Goal: Information Seeking & Learning: Learn about a topic

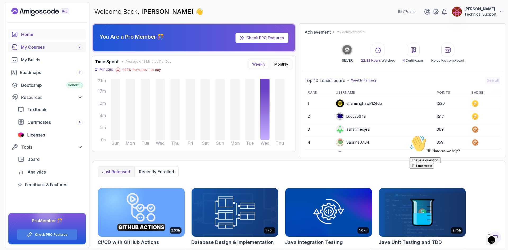
drag, startPoint x: 38, startPoint y: 48, endPoint x: 42, endPoint y: 49, distance: 4.0
click at [38, 48] on div "My Courses 7" at bounding box center [52, 47] width 62 height 6
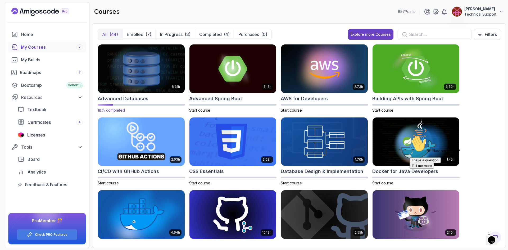
click at [142, 79] on img at bounding box center [141, 68] width 91 height 51
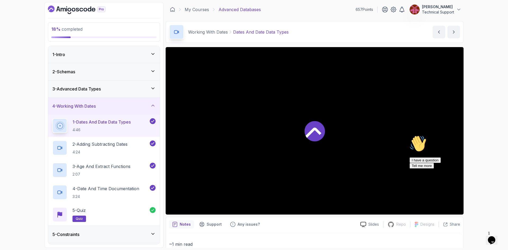
click at [120, 235] on div "5 - Constraints" at bounding box center [103, 234] width 103 height 6
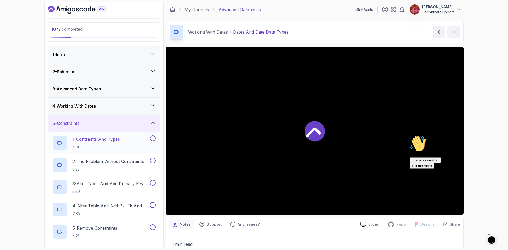
click at [115, 145] on p "4:00" at bounding box center [96, 147] width 47 height 5
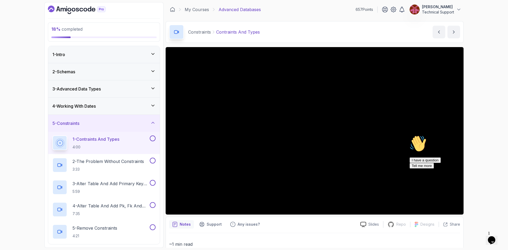
click at [410, 135] on icon "Chat attention grabber" at bounding box center [410, 135] width 0 height 0
click at [479, 152] on div "18 % completed 1 - Intro 2 - Schemas 3 - Advanced Data Types 4 - Working With D…" at bounding box center [254, 125] width 508 height 250
click at [475, 148] on div "18 % completed 1 - Intro 2 - Schemas 3 - Advanced Data Types 4 - Working With D…" at bounding box center [254, 125] width 508 height 250
click at [474, 149] on div "18 % completed 1 - Intro 2 - Schemas 3 - Advanced Data Types 4 - Working With D…" at bounding box center [254, 125] width 508 height 250
click at [475, 146] on div "18 % completed 1 - Intro 2 - Schemas 3 - Advanced Data Types 4 - Working With D…" at bounding box center [254, 125] width 508 height 250
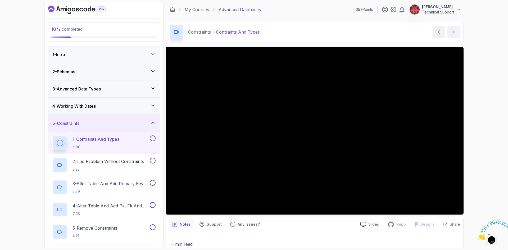
click at [477, 149] on div "18 % completed 1 - Intro 2 - Schemas 3 - Advanced Data Types 4 - Working With D…" at bounding box center [254, 125] width 508 height 250
click at [484, 153] on div "18 % completed 1 - Intro 2 - Schemas 3 - Advanced Data Types 4 - Working With D…" at bounding box center [254, 125] width 508 height 250
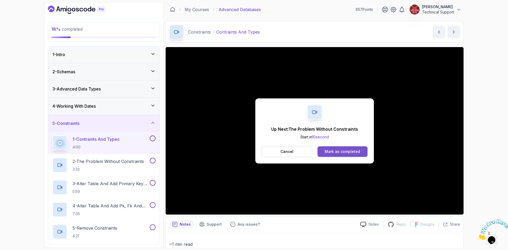
click at [347, 153] on div "Mark as completed" at bounding box center [342, 151] width 35 height 5
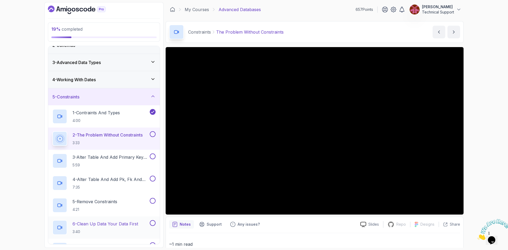
scroll to position [53, 0]
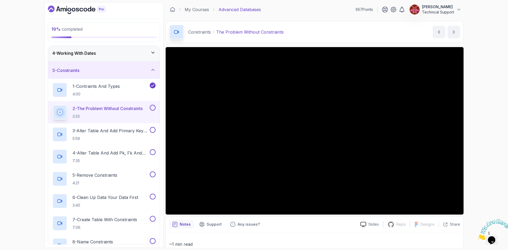
click at [477, 150] on div "19 % completed 1 - Intro 2 - Schemas 3 - Advanced Data Types 4 - Working With D…" at bounding box center [254, 125] width 508 height 250
click at [476, 130] on div "19 % completed 1 - Intro 2 - Schemas 3 - Advanced Data Types 4 - Working With D…" at bounding box center [254, 125] width 508 height 250
drag, startPoint x: 464, startPoint y: 128, endPoint x: 478, endPoint y: 140, distance: 18.6
click at [478, 140] on div "19 % completed 1 - Intro 2 - Schemas 3 - Advanced Data Types 4 - Working With D…" at bounding box center [254, 125] width 508 height 250
click at [473, 138] on div "19 % completed 1 - Intro 2 - Schemas 3 - Advanced Data Types 4 - Working With D…" at bounding box center [254, 125] width 508 height 250
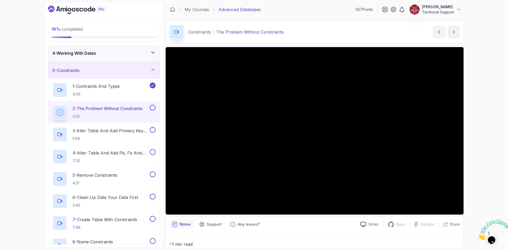
click at [479, 119] on div "19 % completed 1 - Intro 2 - Schemas 3 - Advanced Data Types 4 - Working With D…" at bounding box center [254, 125] width 508 height 250
click at [492, 125] on div "19 % completed 1 - Intro 2 - Schemas 3 - Advanced Data Types 4 - Working With D…" at bounding box center [254, 125] width 508 height 250
drag, startPoint x: 479, startPoint y: 132, endPoint x: 479, endPoint y: 171, distance: 38.6
click at [479, 171] on div "19 % completed 1 - Intro 2 - Schemas 3 - Advanced Data Types 4 - Working With D…" at bounding box center [254, 125] width 508 height 250
drag, startPoint x: 476, startPoint y: 158, endPoint x: 485, endPoint y: 166, distance: 12.2
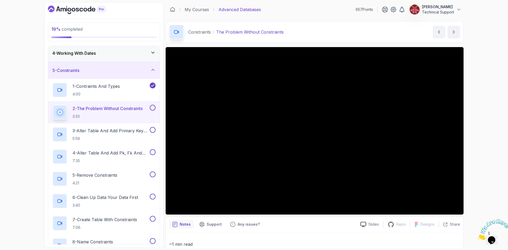
click at [485, 166] on div "19 % completed 1 - Intro 2 - Schemas 3 - Advanced Data Types 4 - Working With D…" at bounding box center [254, 125] width 508 height 250
drag, startPoint x: 466, startPoint y: 138, endPoint x: 469, endPoint y: 138, distance: 3.0
click at [467, 138] on div "19 % completed 1 - Intro 2 - Schemas 3 - Advanced Data Types 4 - Working With D…" at bounding box center [254, 125] width 508 height 250
click at [472, 136] on div "19 % completed 1 - Intro 2 - Schemas 3 - Advanced Data Types 4 - Working With D…" at bounding box center [254, 125] width 508 height 250
click at [475, 149] on div "19 % completed 1 - Intro 2 - Schemas 3 - Advanced Data Types 4 - Working With D…" at bounding box center [254, 125] width 508 height 250
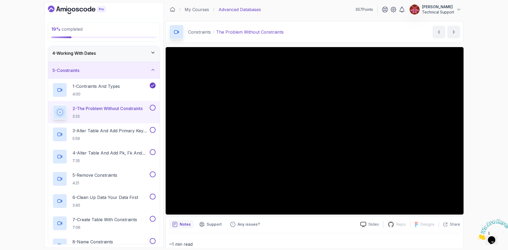
drag, startPoint x: 463, startPoint y: 150, endPoint x: 482, endPoint y: 148, distance: 18.7
click at [482, 148] on div "19 % completed 1 - Intro 2 - Schemas 3 - Advanced Data Types 4 - Working With D…" at bounding box center [254, 125] width 508 height 250
drag, startPoint x: 459, startPoint y: 128, endPoint x: 485, endPoint y: 155, distance: 37.4
click at [485, 155] on div "19 % completed 1 - Intro 2 - Schemas 3 - Advanced Data Types 4 - Working With D…" at bounding box center [254, 125] width 508 height 250
click at [475, 132] on div "19 % completed 1 - Intro 2 - Schemas 3 - Advanced Data Types 4 - Working With D…" at bounding box center [254, 125] width 508 height 250
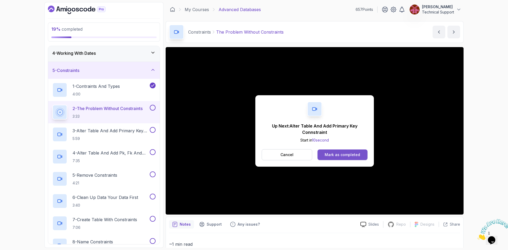
click at [337, 155] on div "Mark as completed" at bounding box center [342, 154] width 35 height 5
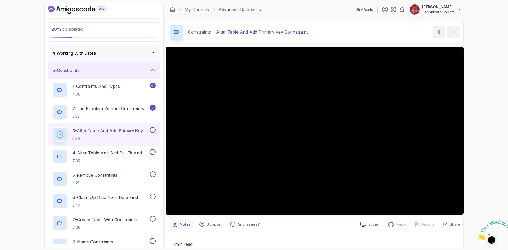
click at [479, 161] on div "20 % completed 1 - Intro 2 - Schemas 3 - Advanced Data Types 4 - Working With D…" at bounding box center [254, 125] width 508 height 250
click at [473, 184] on div "20 % completed 1 - Intro 2 - Schemas 3 - Advanced Data Types 4 - Working With D…" at bounding box center [254, 125] width 508 height 250
click at [478, 157] on div "20 % completed 1 - Intro 2 - Schemas 3 - Advanced Data Types 4 - Working With D…" at bounding box center [254, 125] width 508 height 250
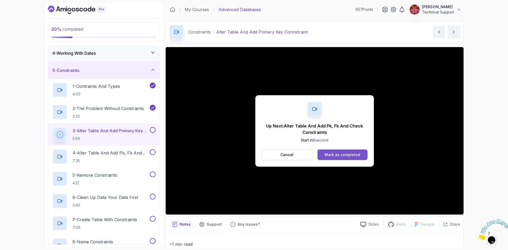
click at [339, 154] on div "Mark as completed" at bounding box center [342, 154] width 35 height 5
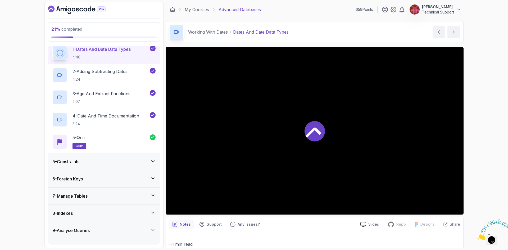
scroll to position [79, 0]
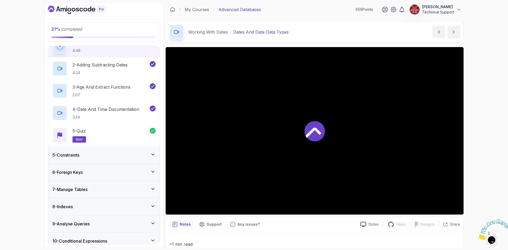
click at [94, 161] on div "5 - Constraints" at bounding box center [104, 155] width 112 height 17
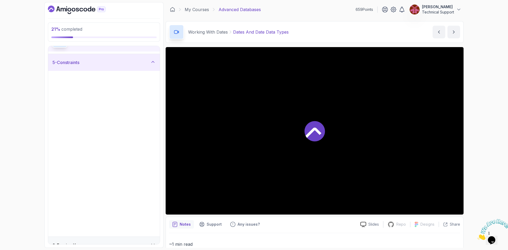
scroll to position [76, 0]
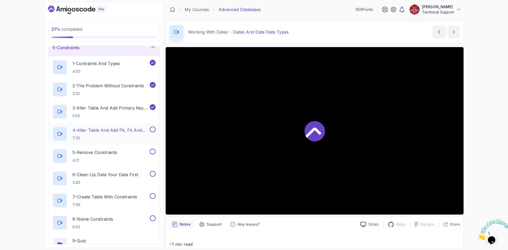
click at [104, 133] on p "4 - Alter Table And Add Pk, Fk And Check Constraints" at bounding box center [111, 130] width 76 height 6
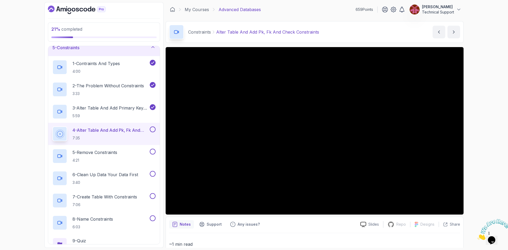
click at [476, 155] on div "21 % completed 1 - Intro 2 - Schemas 3 - Advanced Data Types 4 - Working With D…" at bounding box center [254, 125] width 508 height 250
drag, startPoint x: 463, startPoint y: 92, endPoint x: 484, endPoint y: 169, distance: 79.9
click at [484, 169] on div "21 % completed 1 - Intro 2 - Schemas 3 - Advanced Data Types 4 - Working With D…" at bounding box center [254, 125] width 508 height 250
drag, startPoint x: 459, startPoint y: 174, endPoint x: 496, endPoint y: 154, distance: 42.4
click at [496, 154] on div "21 % completed 1 - Intro 2 - Schemas 3 - Advanced Data Types 4 - Working With D…" at bounding box center [254, 125] width 508 height 250
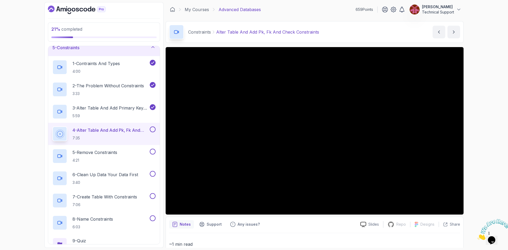
drag, startPoint x: 461, startPoint y: 164, endPoint x: 481, endPoint y: 190, distance: 32.5
click at [484, 191] on div "21 % completed 1 - Intro 2 - Schemas 3 - Advanced Data Types 4 - Working With D…" at bounding box center [254, 125] width 508 height 250
drag, startPoint x: 459, startPoint y: 123, endPoint x: 489, endPoint y: 168, distance: 54.3
click at [489, 168] on div "21 % completed 1 - Intro 2 - Schemas 3 - Advanced Data Types 4 - Working With D…" at bounding box center [254, 125] width 508 height 250
drag, startPoint x: 455, startPoint y: 85, endPoint x: 475, endPoint y: 184, distance: 101.5
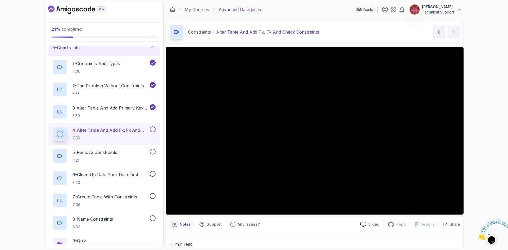
click at [475, 184] on div "21 % completed 1 - Intro 2 - Schemas 3 - Advanced Data Types 4 - Working With D…" at bounding box center [254, 125] width 508 height 250
drag, startPoint x: 462, startPoint y: 181, endPoint x: 470, endPoint y: 190, distance: 12.7
click at [470, 190] on div "21 % completed 1 - Intro 2 - Schemas 3 - Advanced Data Types 4 - Working With D…" at bounding box center [254, 125] width 508 height 250
drag, startPoint x: 463, startPoint y: 186, endPoint x: 486, endPoint y: 187, distance: 23.0
click at [486, 187] on div "21 % completed 1 - Intro 2 - Schemas 3 - Advanced Data Types 4 - Working With D…" at bounding box center [254, 125] width 508 height 250
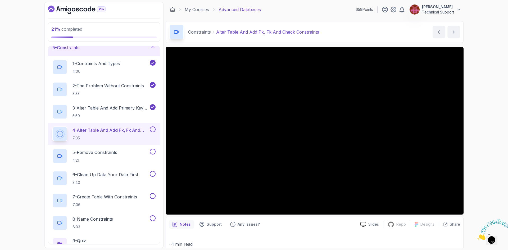
drag, startPoint x: 463, startPoint y: 178, endPoint x: 489, endPoint y: 179, distance: 26.2
click at [489, 179] on div "21 % completed 1 - Intro 2 - Schemas 3 - Advanced Data Types 4 - Working With D…" at bounding box center [254, 125] width 508 height 250
drag, startPoint x: 461, startPoint y: 177, endPoint x: 468, endPoint y: 188, distance: 12.8
click at [468, 188] on div "21 % completed 1 - Intro 2 - Schemas 3 - Advanced Data Types 4 - Working With D…" at bounding box center [254, 125] width 508 height 250
click at [21, 118] on div "21 % completed 1 - Intro 2 - Schemas 3 - Advanced Data Types 4 - Working With D…" at bounding box center [254, 125] width 508 height 250
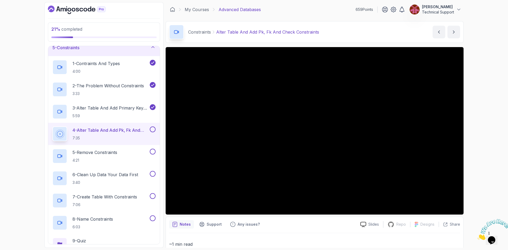
click at [483, 136] on div "21 % completed 1 - Intro 2 - Schemas 3 - Advanced Data Types 4 - Working With D…" at bounding box center [254, 125] width 508 height 250
drag, startPoint x: 479, startPoint y: 137, endPoint x: 482, endPoint y: 152, distance: 15.9
click at [482, 152] on div "21 % completed 1 - Intro 2 - Schemas 3 - Advanced Data Types 4 - Working With D…" at bounding box center [254, 125] width 508 height 250
click at [485, 139] on div "21 % completed 1 - Intro 2 - Schemas 3 - Advanced Data Types 4 - Working With D…" at bounding box center [254, 125] width 508 height 250
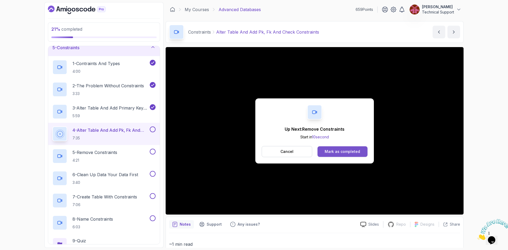
click at [349, 151] on div "Mark as completed" at bounding box center [342, 151] width 35 height 5
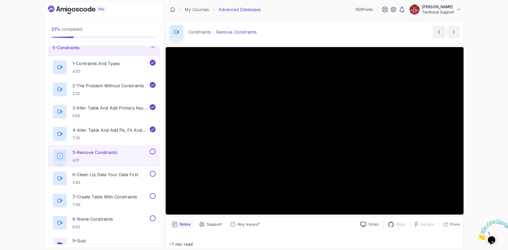
drag, startPoint x: 349, startPoint y: 150, endPoint x: 471, endPoint y: 139, distance: 122.5
click at [471, 139] on div "21 % completed 1 - Intro 2 - Schemas 3 - Advanced Data Types 4 - Working With D…" at bounding box center [254, 125] width 508 height 250
drag, startPoint x: 463, startPoint y: 143, endPoint x: 476, endPoint y: 149, distance: 14.0
click at [476, 149] on div "21 % completed 1 - Intro 2 - Schemas 3 - Advanced Data Types 4 - Working With D…" at bounding box center [254, 125] width 508 height 250
drag, startPoint x: 463, startPoint y: 148, endPoint x: 479, endPoint y: 167, distance: 24.6
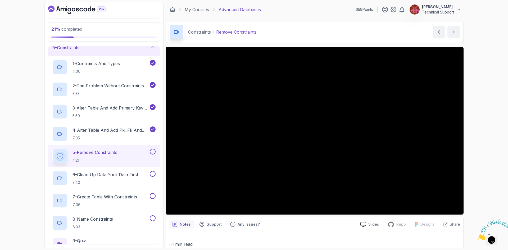
click at [480, 167] on div "21 % completed 1 - Intro 2 - Schemas 3 - Advanced Data Types 4 - Working With D…" at bounding box center [254, 125] width 508 height 250
drag, startPoint x: 462, startPoint y: 163, endPoint x: 479, endPoint y: 182, distance: 25.5
click at [479, 182] on div "21 % completed 1 - Intro 2 - Schemas 3 - Advanced Data Types 4 - Working With D…" at bounding box center [254, 125] width 508 height 250
drag, startPoint x: 463, startPoint y: 177, endPoint x: 468, endPoint y: 182, distance: 6.7
click at [468, 182] on div "21 % completed 1 - Intro 2 - Schemas 3 - Advanced Data Types 4 - Working With D…" at bounding box center [254, 125] width 508 height 250
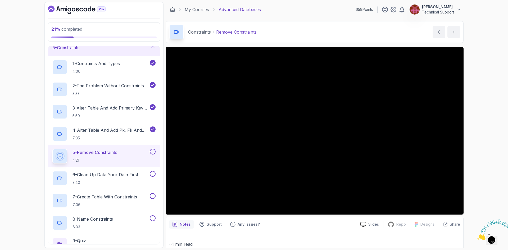
click at [478, 160] on div "21 % completed 1 - Intro 2 - Schemas 3 - Advanced Data Types 4 - Working With D…" at bounding box center [254, 125] width 508 height 250
click at [473, 112] on div "21 % completed 1 - Intro 2 - Schemas 3 - Advanced Data Types 4 - Working With D…" at bounding box center [254, 125] width 508 height 250
click at [470, 133] on div "21 % completed 1 - Intro 2 - Schemas 3 - Advanced Data Types 4 - Working With D…" at bounding box center [254, 125] width 508 height 250
click at [469, 136] on div "21 % completed 1 - Intro 2 - Schemas 3 - Advanced Data Types 4 - Working With D…" at bounding box center [254, 125] width 508 height 250
click at [475, 159] on div "21 % completed 1 - Intro 2 - Schemas 3 - Advanced Data Types 4 - Working With D…" at bounding box center [254, 125] width 508 height 250
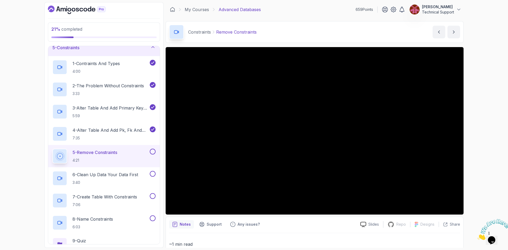
click at [482, 148] on div "21 % completed 1 - Intro 2 - Schemas 3 - Advanced Data Types 4 - Working With D…" at bounding box center [254, 125] width 508 height 250
click at [480, 141] on div "21 % completed 1 - Intro 2 - Schemas 3 - Advanced Data Types 4 - Working With D…" at bounding box center [254, 125] width 508 height 250
click at [484, 157] on div "21 % completed 1 - Intro 2 - Schemas 3 - Advanced Data Types 4 - Working With D…" at bounding box center [254, 125] width 508 height 250
click at [485, 148] on div "21 % completed 1 - Intro 2 - Schemas 3 - Advanced Data Types 4 - Working With D…" at bounding box center [254, 125] width 508 height 250
click at [477, 139] on div "21 % completed 1 - Intro 2 - Schemas 3 - Advanced Data Types 4 - Working With D…" at bounding box center [254, 125] width 508 height 250
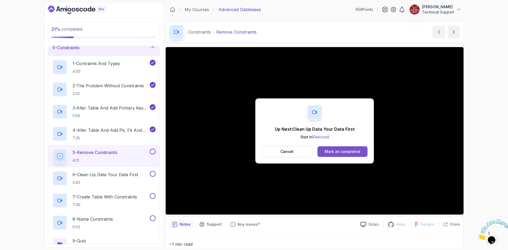
click at [348, 153] on div "Mark as completed" at bounding box center [342, 151] width 35 height 5
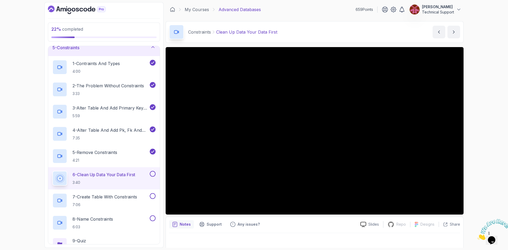
click at [480, 154] on div "22 % completed 1 - Intro 2 - Schemas 3 - Advanced Data Types 4 - Working With D…" at bounding box center [254, 125] width 508 height 250
click at [488, 123] on div "22 % completed 1 - Intro 2 - Schemas 3 - Advanced Data Types 4 - Working With D…" at bounding box center [254, 125] width 508 height 250
click at [471, 143] on div "22 % completed 1 - Intro 2 - Schemas 3 - Advanced Data Types 4 - Working With D…" at bounding box center [254, 125] width 508 height 250
drag, startPoint x: 463, startPoint y: 144, endPoint x: 479, endPoint y: 112, distance: 36.1
click at [479, 112] on div "22 % completed 1 - Intro 2 - Schemas 3 - Advanced Data Types 4 - Working With D…" at bounding box center [254, 125] width 508 height 250
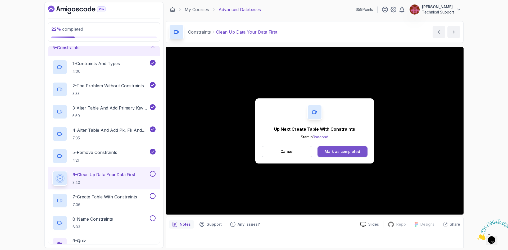
click at [341, 154] on div "Mark as completed" at bounding box center [342, 151] width 35 height 5
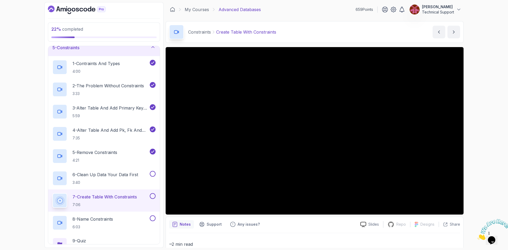
click at [475, 136] on div "22 % completed 1 - Intro 2 - Schemas 3 - Advanced Data Types 4 - Working With D…" at bounding box center [254, 125] width 508 height 250
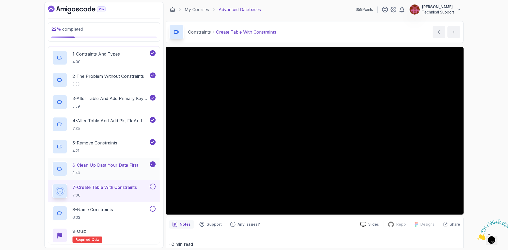
scroll to position [102, 0]
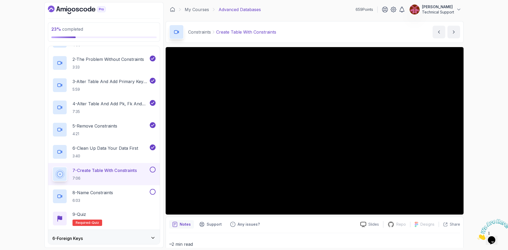
click at [476, 113] on div "23 % completed 1 - Intro 2 - Schemas 3 - Advanced Data Types 4 - Working With D…" at bounding box center [254, 125] width 508 height 250
click at [477, 118] on div "23 % completed 1 - Intro 2 - Schemas 3 - Advanced Data Types 4 - Working With D…" at bounding box center [254, 125] width 508 height 250
click at [478, 122] on div "23 % completed 1 - Intro 2 - Schemas 3 - Advanced Data Types 4 - Working With D…" at bounding box center [254, 125] width 508 height 250
click at [478, 125] on div "23 % completed 1 - Intro 2 - Schemas 3 - Advanced Data Types 4 - Working With D…" at bounding box center [254, 125] width 508 height 250
click at [476, 148] on div "23 % completed 1 - Intro 2 - Schemas 3 - Advanced Data Types 4 - Working With D…" at bounding box center [254, 125] width 508 height 250
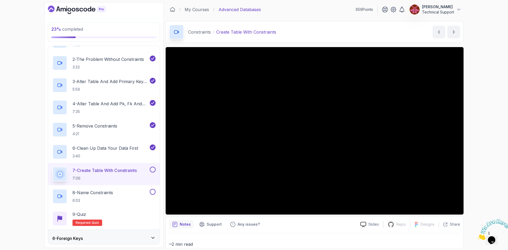
click at [474, 136] on div "23 % completed 1 - Intro 2 - Schemas 3 - Advanced Data Types 4 - Working With D…" at bounding box center [254, 125] width 508 height 250
click at [471, 138] on div "23 % completed 1 - Intro 2 - Schemas 3 - Advanced Data Types 4 - Working With D…" at bounding box center [254, 125] width 508 height 250
click at [475, 122] on div "23 % completed 1 - Intro 2 - Schemas 3 - Advanced Data Types 4 - Working With D…" at bounding box center [254, 125] width 508 height 250
click at [474, 121] on div "23 % completed 1 - Intro 2 - Schemas 3 - Advanced Data Types 4 - Working With D…" at bounding box center [254, 125] width 508 height 250
click at [476, 127] on div "23 % completed 1 - Intro 2 - Schemas 3 - Advanced Data Types 4 - Working With D…" at bounding box center [254, 125] width 508 height 250
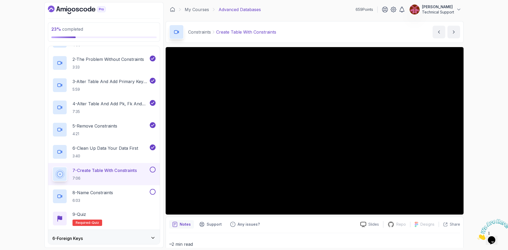
click at [470, 129] on div "23 % completed 1 - Intro 2 - Schemas 3 - Advanced Data Types 4 - Working With D…" at bounding box center [254, 125] width 508 height 250
click at [473, 126] on div "23 % completed 1 - Intro 2 - Schemas 3 - Advanced Data Types 4 - Working With D…" at bounding box center [254, 125] width 508 height 250
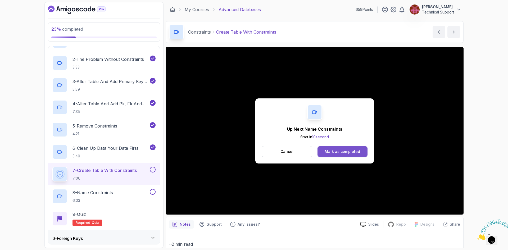
click at [350, 149] on div "Mark as completed" at bounding box center [342, 151] width 35 height 5
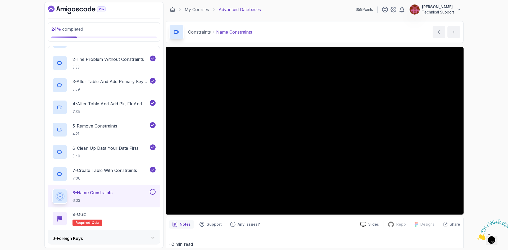
click at [475, 153] on div "24 % completed 1 - Intro 2 - Schemas 3 - Advanced Data Types 4 - Working With D…" at bounding box center [254, 125] width 508 height 250
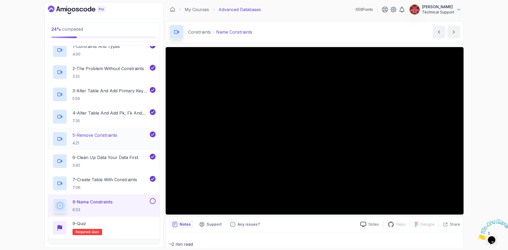
scroll to position [102, 0]
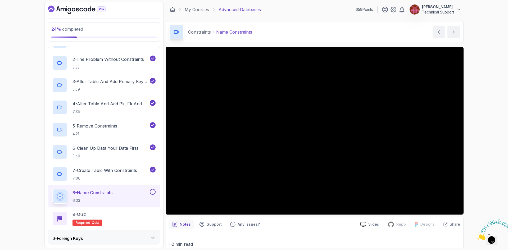
drag, startPoint x: 461, startPoint y: 168, endPoint x: 477, endPoint y: 129, distance: 42.6
click at [477, 129] on div "24 % completed 1 - Intro 2 - Schemas 3 - Advanced Data Types 4 - Working With D…" at bounding box center [254, 125] width 508 height 250
drag, startPoint x: 484, startPoint y: 143, endPoint x: 482, endPoint y: 159, distance: 15.8
click at [482, 159] on div "24 % completed 1 - Intro 2 - Schemas 3 - Advanced Data Types 4 - Working With D…" at bounding box center [254, 125] width 508 height 250
click at [477, 129] on div "24 % completed 1 - Intro 2 - Schemas 3 - Advanced Data Types 4 - Working With D…" at bounding box center [254, 125] width 508 height 250
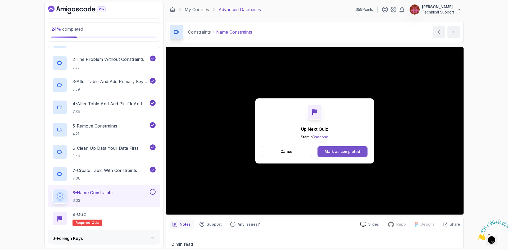
click at [349, 151] on div "Mark as completed" at bounding box center [342, 151] width 35 height 5
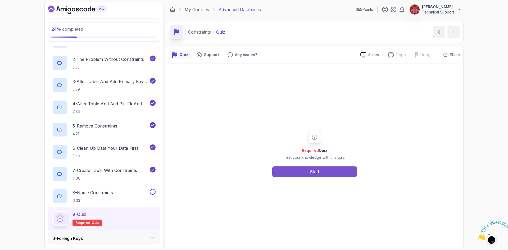
click at [337, 174] on button "Start" at bounding box center [314, 171] width 85 height 11
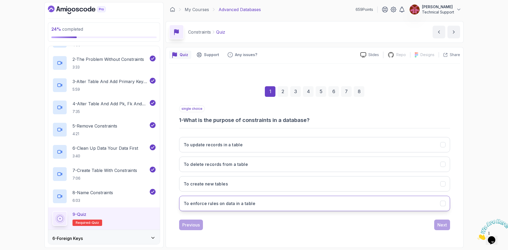
click at [255, 205] on h3 "To enforce rules on data in a table" at bounding box center [220, 203] width 72 height 6
drag, startPoint x: 445, startPoint y: 228, endPoint x: 476, endPoint y: 211, distance: 35.3
click at [488, 202] on div "24 % completed 1 - Intro 2 - Schemas 3 - Advanced Data Types 4 - Working With D…" at bounding box center [254, 125] width 508 height 250
click at [436, 226] on button "Next" at bounding box center [442, 225] width 16 height 11
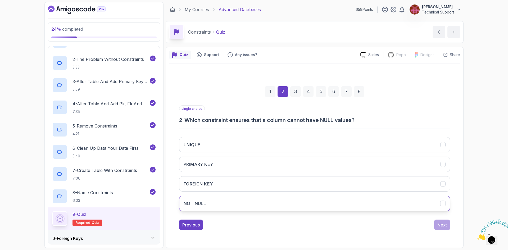
click at [215, 204] on button "NOT NULL" at bounding box center [314, 203] width 271 height 15
click at [440, 225] on div "Next" at bounding box center [442, 225] width 10 height 6
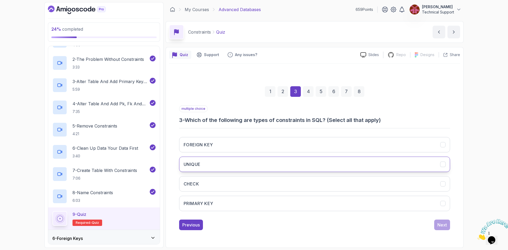
click at [214, 169] on button "UNIQUE" at bounding box center [314, 164] width 271 height 15
click at [211, 187] on button "CHECK" at bounding box center [314, 183] width 271 height 15
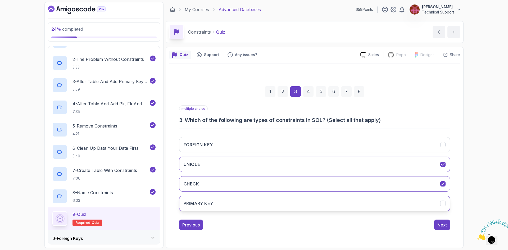
click at [223, 206] on button "PRIMARY KEY" at bounding box center [314, 203] width 271 height 15
click at [281, 145] on button "FOREIGN KEY" at bounding box center [314, 144] width 271 height 15
click at [449, 226] on button "Next" at bounding box center [442, 225] width 16 height 11
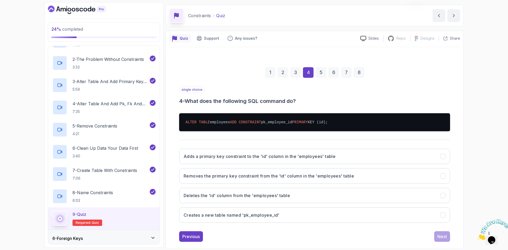
scroll to position [25, 0]
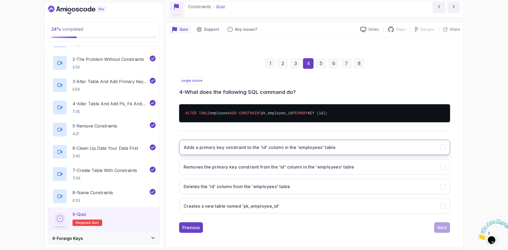
click at [335, 150] on h3 "Adds a primary key constraint to the 'id' column in the 'employees' table" at bounding box center [260, 147] width 152 height 6
click at [445, 226] on div "Next" at bounding box center [442, 227] width 10 height 6
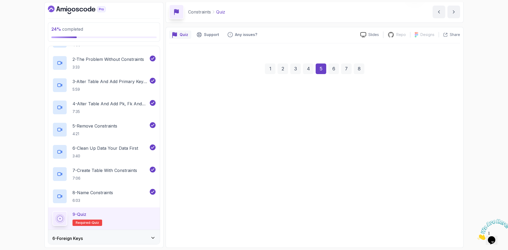
scroll to position [20, 0]
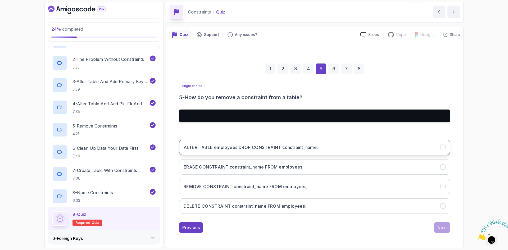
click at [287, 151] on button "ALTER TABLE employees DROP CONSTRAINT constraint_name;" at bounding box center [314, 147] width 271 height 15
click at [444, 230] on div "Next" at bounding box center [442, 227] width 10 height 6
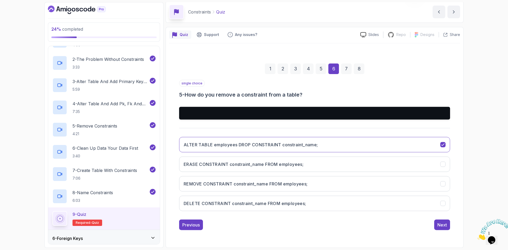
scroll to position [0, 0]
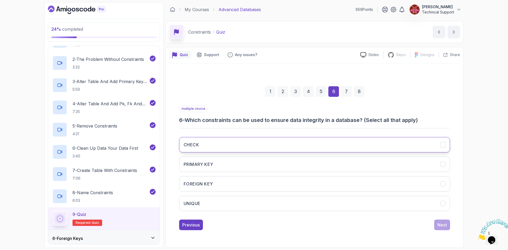
click at [260, 142] on button "CHECK" at bounding box center [314, 144] width 271 height 15
click at [256, 164] on button "PRIMARY KEY" at bounding box center [314, 164] width 271 height 15
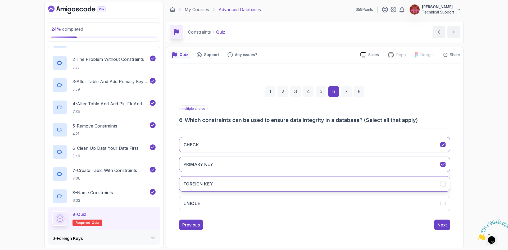
click at [254, 186] on button "FOREIGN KEY" at bounding box center [314, 183] width 271 height 15
click at [255, 206] on button "UNIQUE" at bounding box center [314, 203] width 271 height 15
click at [443, 222] on div "Next" at bounding box center [442, 225] width 10 height 6
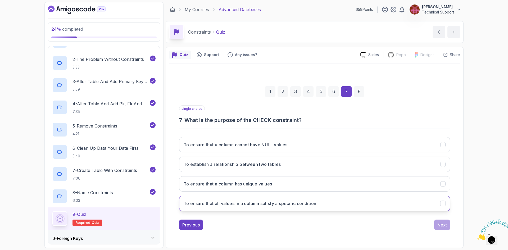
click at [307, 204] on h3 "To ensure that all values in a column satisfy a specific condition" at bounding box center [250, 203] width 133 height 6
click at [444, 225] on div "Next" at bounding box center [442, 225] width 10 height 6
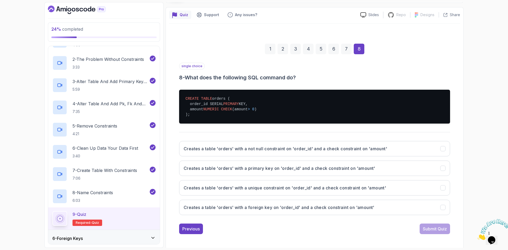
scroll to position [41, 0]
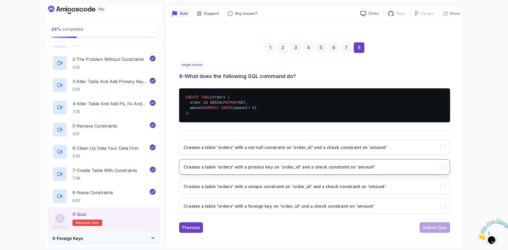
click at [283, 172] on button "Creates a table 'orders' with a primary key on 'order_id' and a check constrain…" at bounding box center [314, 166] width 271 height 15
click at [435, 227] on div "Submit Quiz" at bounding box center [435, 227] width 24 height 6
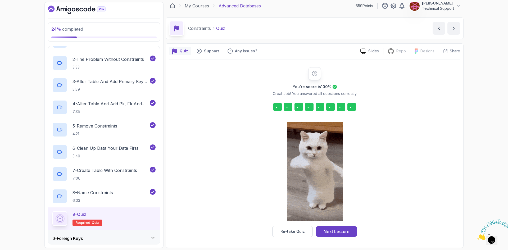
scroll to position [4, 0]
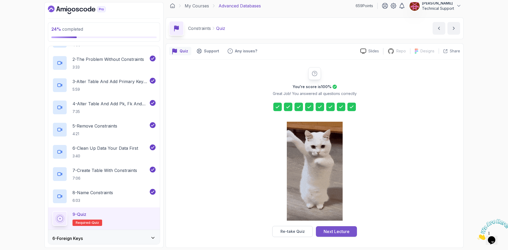
click at [335, 231] on div "Next Lecture" at bounding box center [337, 231] width 26 height 6
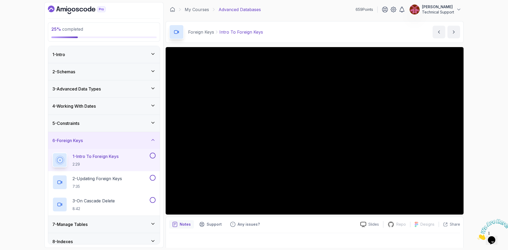
click at [153, 90] on icon at bounding box center [152, 88] width 5 height 5
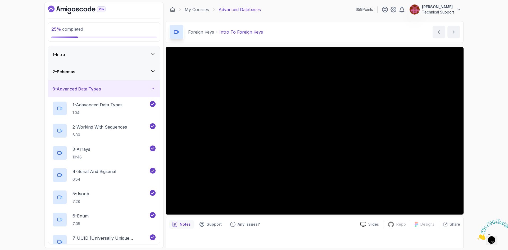
click at [152, 89] on icon at bounding box center [152, 88] width 5 height 5
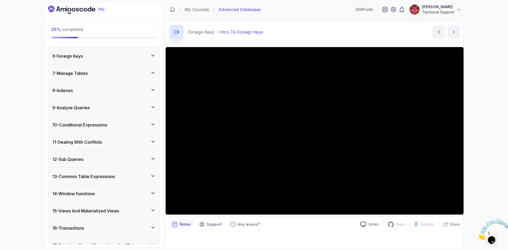
scroll to position [74, 0]
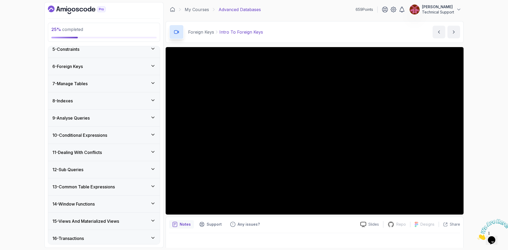
click at [76, 71] on div "6 - Foreign Keys" at bounding box center [104, 66] width 112 height 17
